Goal: Information Seeking & Learning: Learn about a topic

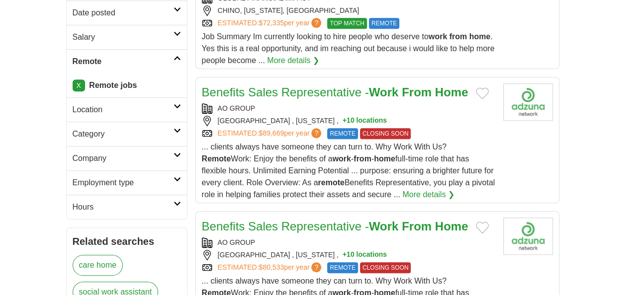
scroll to position [259, 0]
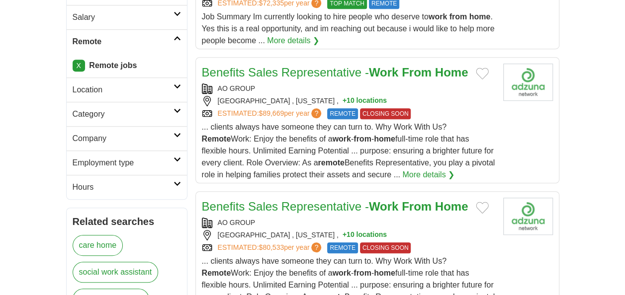
click at [178, 176] on link "Hours" at bounding box center [127, 187] width 120 height 24
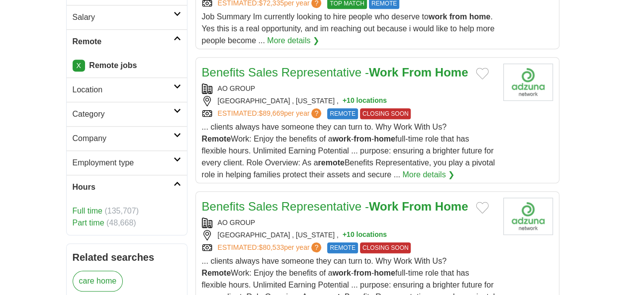
click at [94, 210] on link "Full time" at bounding box center [88, 211] width 30 height 8
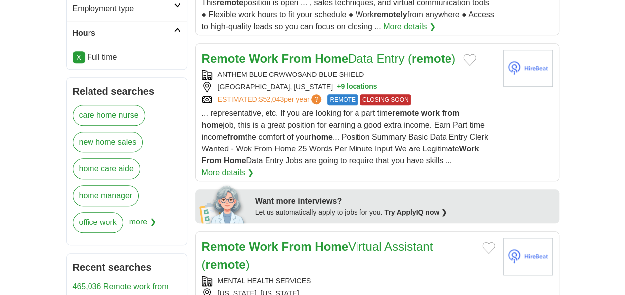
scroll to position [404, 0]
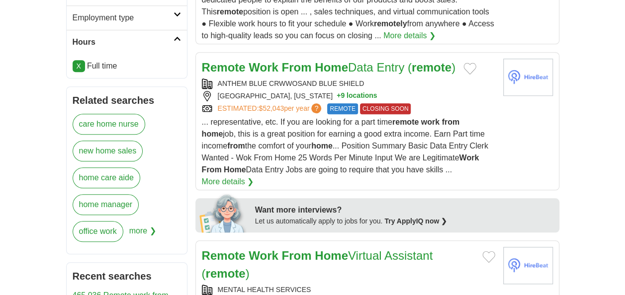
click at [135, 225] on span "more ❯" at bounding box center [142, 234] width 27 height 27
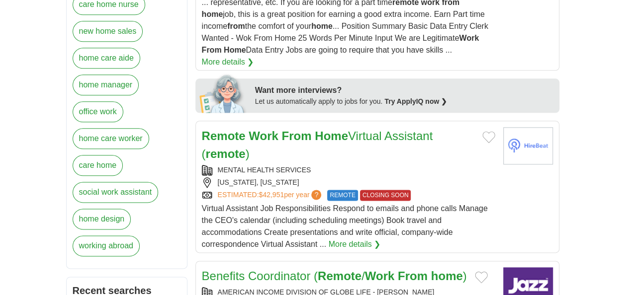
scroll to position [265, 0]
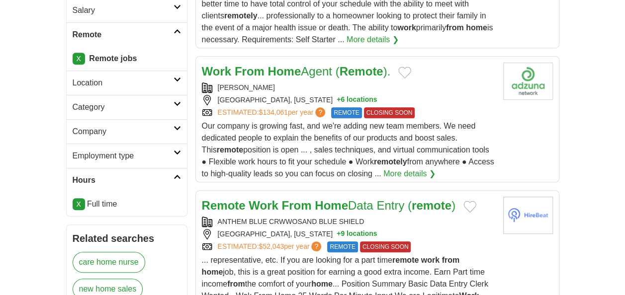
click at [116, 107] on h2 "Category" at bounding box center [123, 107] width 101 height 12
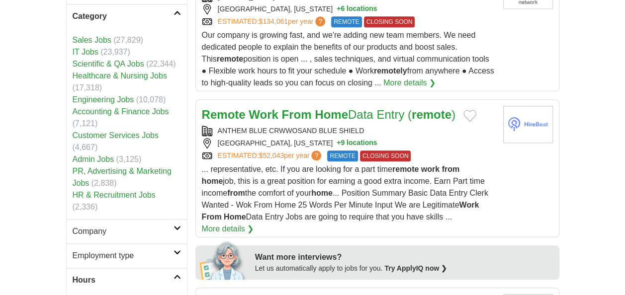
scroll to position [365, 0]
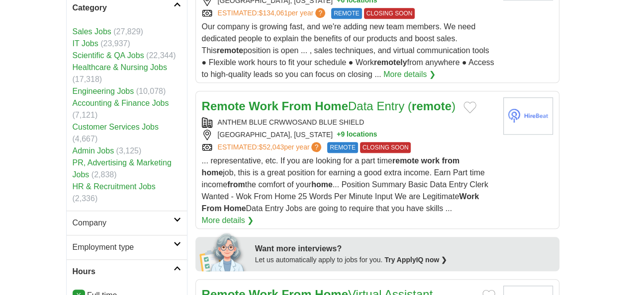
click at [111, 149] on link "Admin Jobs" at bounding box center [94, 151] width 42 height 8
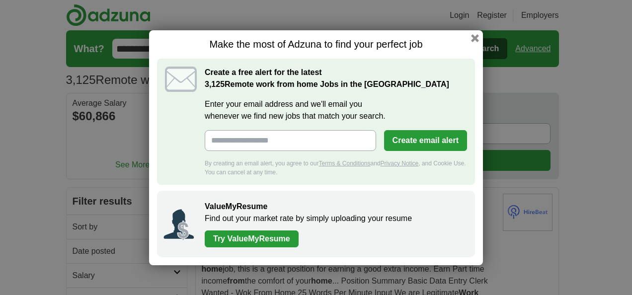
click at [260, 243] on link "Try ValueMyResume" at bounding box center [252, 239] width 94 height 17
